Goal: Download file/media

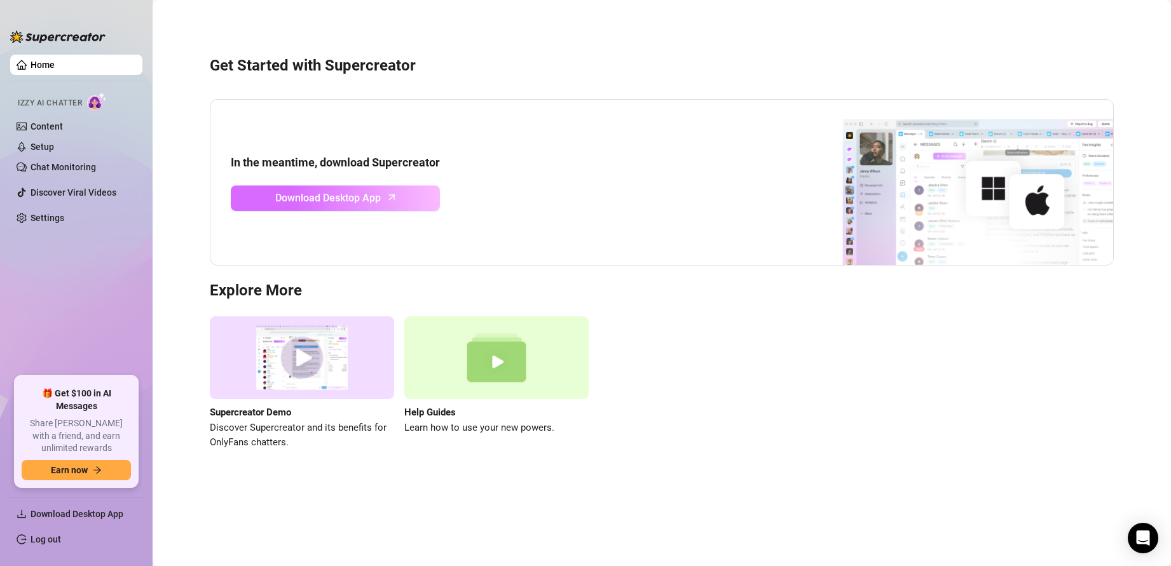
click at [347, 199] on span "Download Desktop App" at bounding box center [327, 198] width 105 height 16
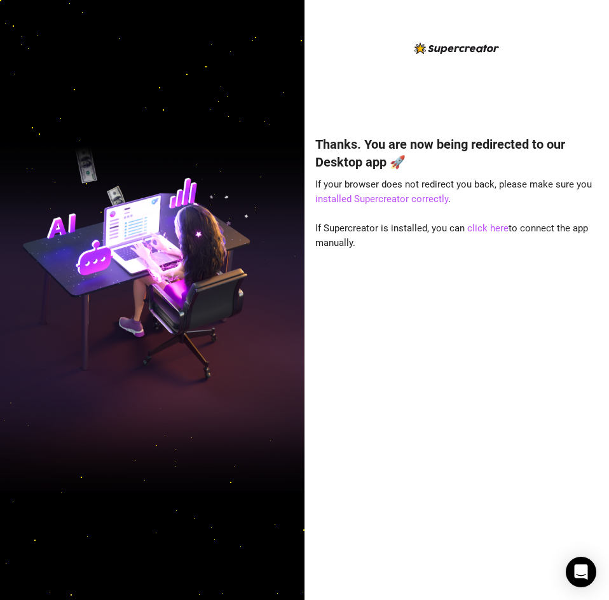
click at [524, 57] on div "Thanks. You are now being redirected to our Desktop app 🚀 If your browser does …" at bounding box center [456, 310] width 283 height 539
